Goal: Task Accomplishment & Management: Manage account settings

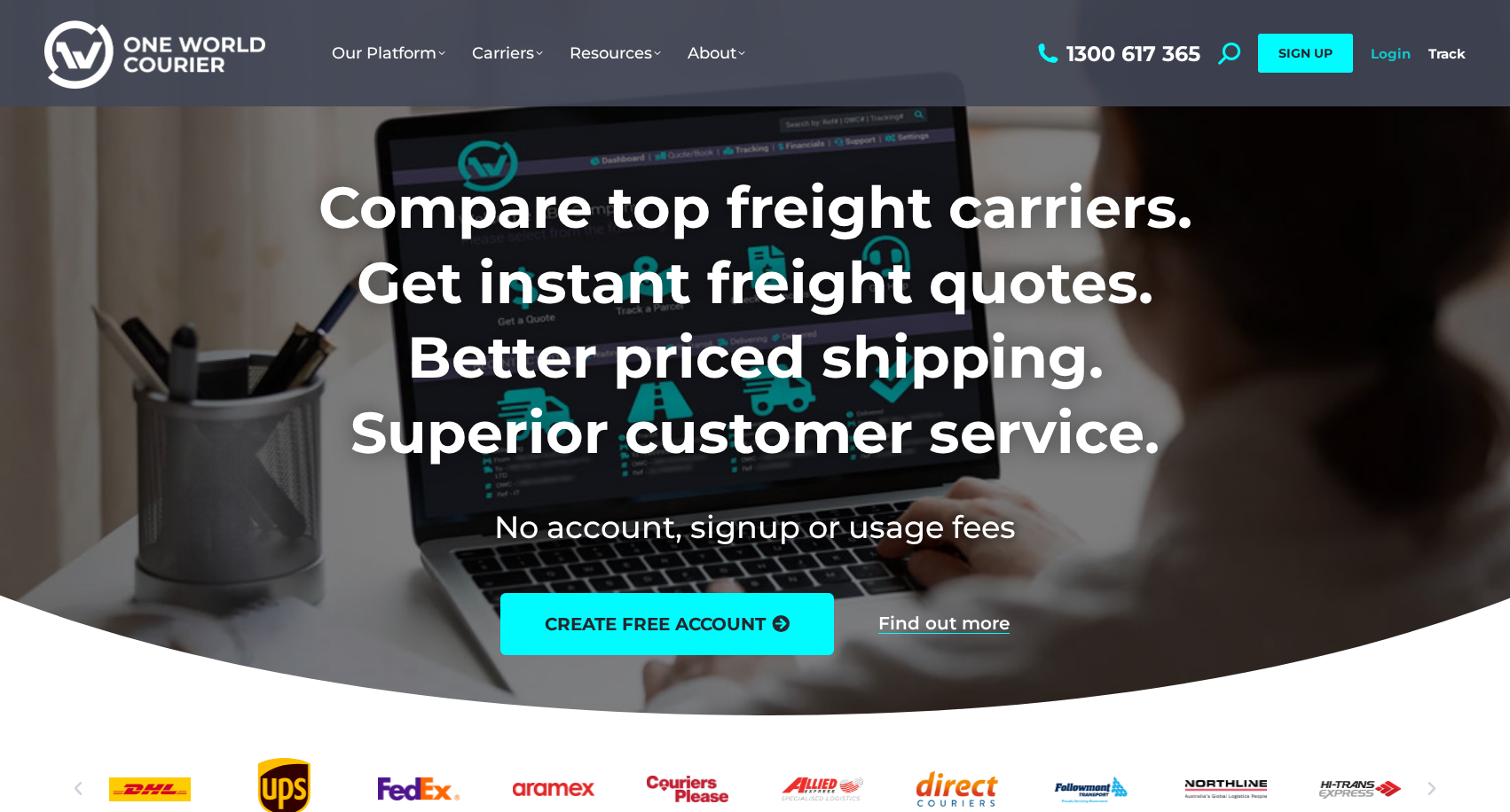
click at [1379, 49] on link "Login" at bounding box center [1391, 54] width 40 height 17
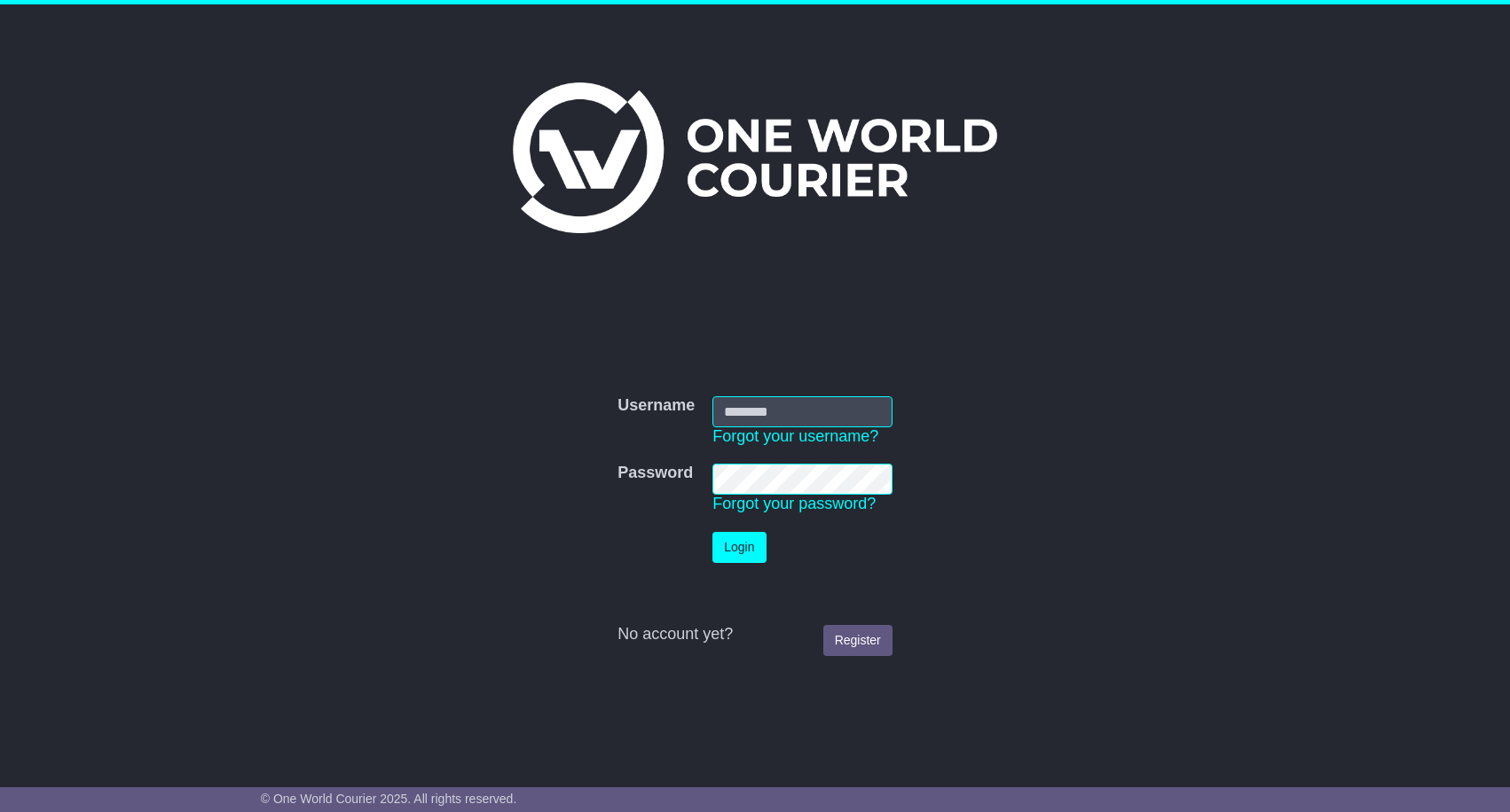
click at [830, 411] on input "Username" at bounding box center [802, 412] width 180 height 31
type input "**********"
click at [881, 414] on input "**********" at bounding box center [802, 412] width 180 height 31
